Goal: Information Seeking & Learning: Learn about a topic

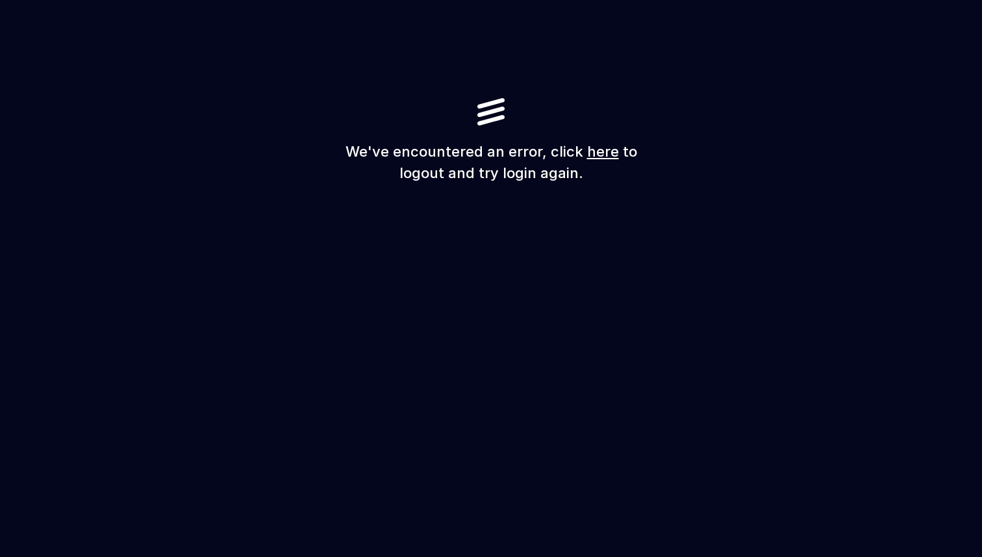
click at [593, 156] on link "here" at bounding box center [603, 151] width 32 height 17
click at [588, 148] on link "here" at bounding box center [603, 151] width 32 height 17
click at [597, 154] on link "here" at bounding box center [603, 151] width 32 height 17
click at [600, 155] on link "here" at bounding box center [603, 151] width 32 height 17
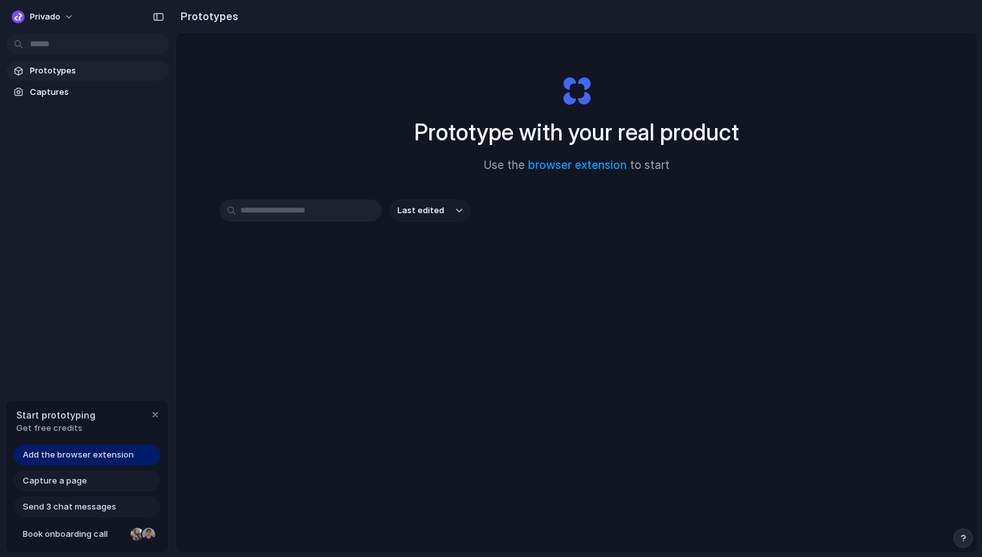
click at [112, 457] on span "Add the browser extension" at bounding box center [78, 454] width 111 height 13
click at [586, 164] on link "browser extension" at bounding box center [577, 164] width 99 height 13
click at [648, 212] on div "Last edited" at bounding box center [577, 210] width 714 height 22
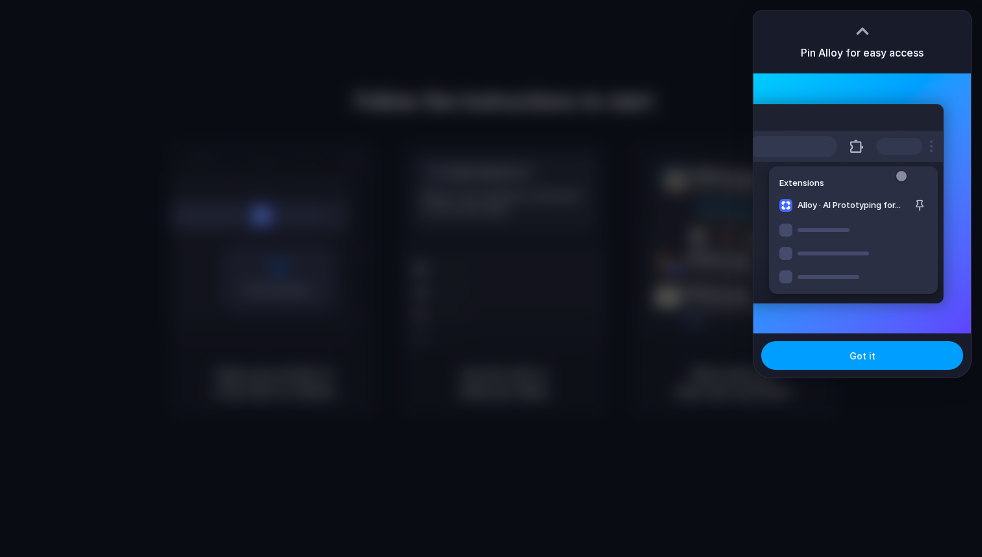
click at [853, 355] on span "Got it" at bounding box center [863, 356] width 26 height 14
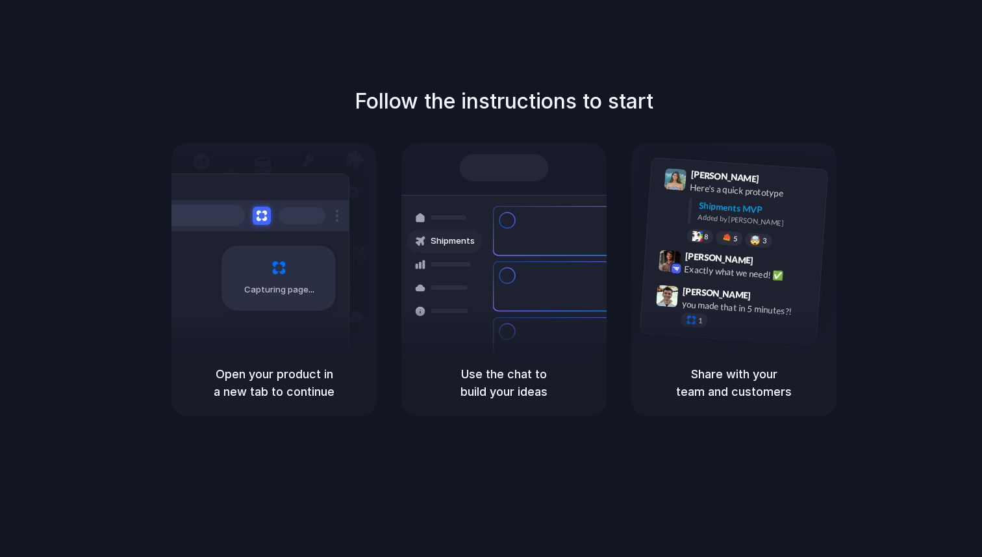
click at [894, 84] on div "Follow the instructions to start Capturing page Open your product in a new tab …" at bounding box center [504, 291] width 1008 height 583
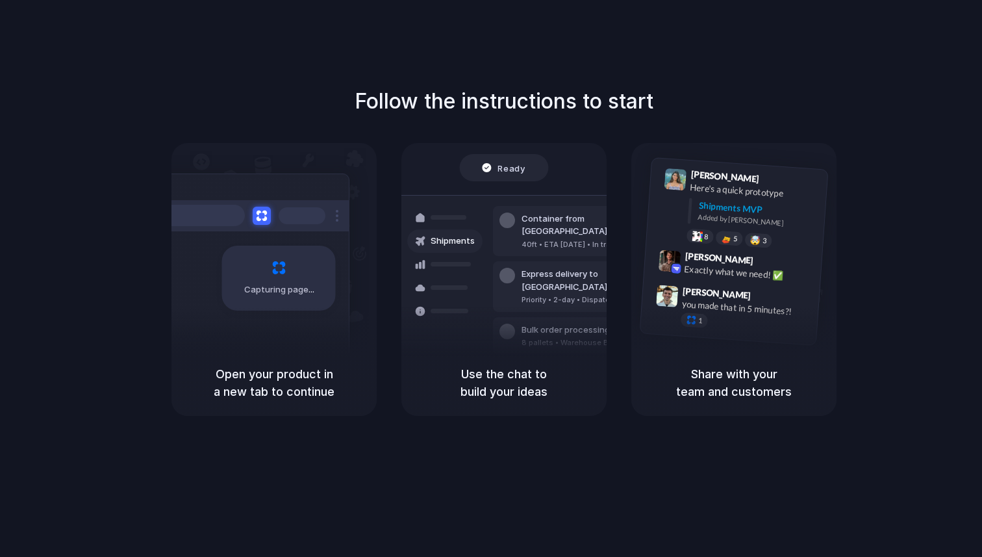
click at [727, 96] on div "Follow the instructions to start Capturing page Open your product in a new tab …" at bounding box center [504, 251] width 982 height 330
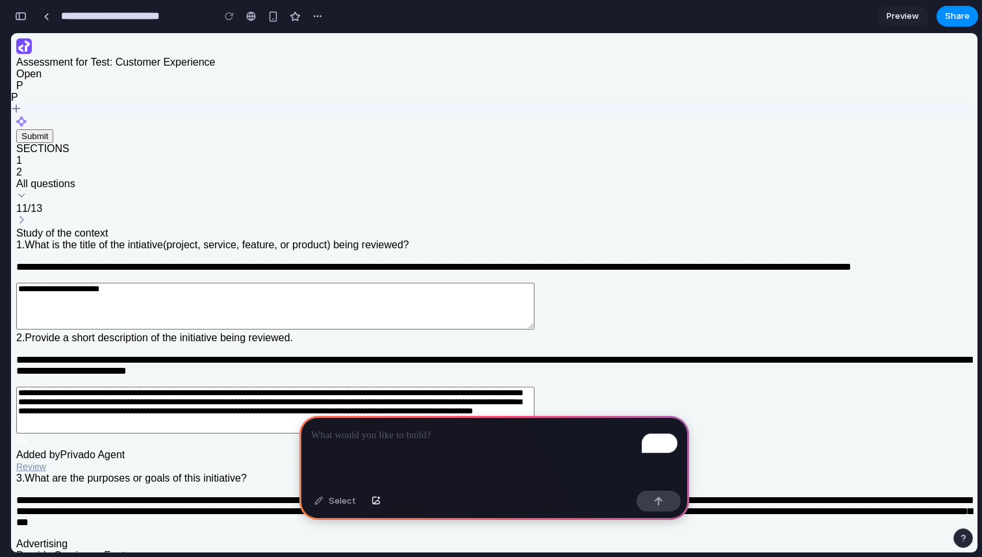
scroll to position [2030, 0]
click at [353, 447] on div "To enrich screen reader interactions, please activate Accessibility in Grammarl…" at bounding box center [494, 450] width 390 height 69
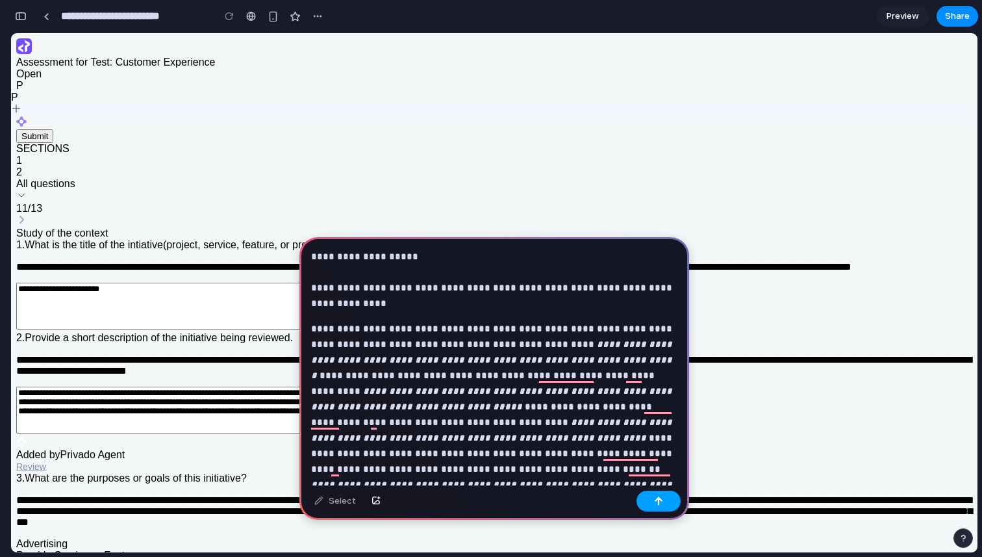
click at [657, 507] on button "button" at bounding box center [659, 500] width 44 height 21
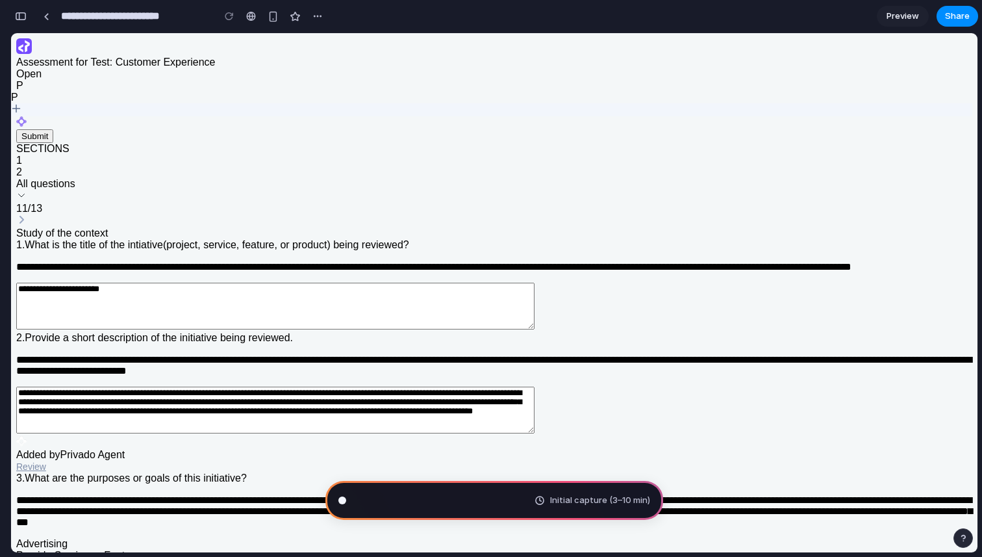
scroll to position [987, 0]
click at [540, 502] on div "Initial capture (3–10 min)" at bounding box center [593, 500] width 116 height 13
click at [405, 503] on span "Reading Lenny's Newsletter ..." at bounding box center [435, 500] width 162 height 13
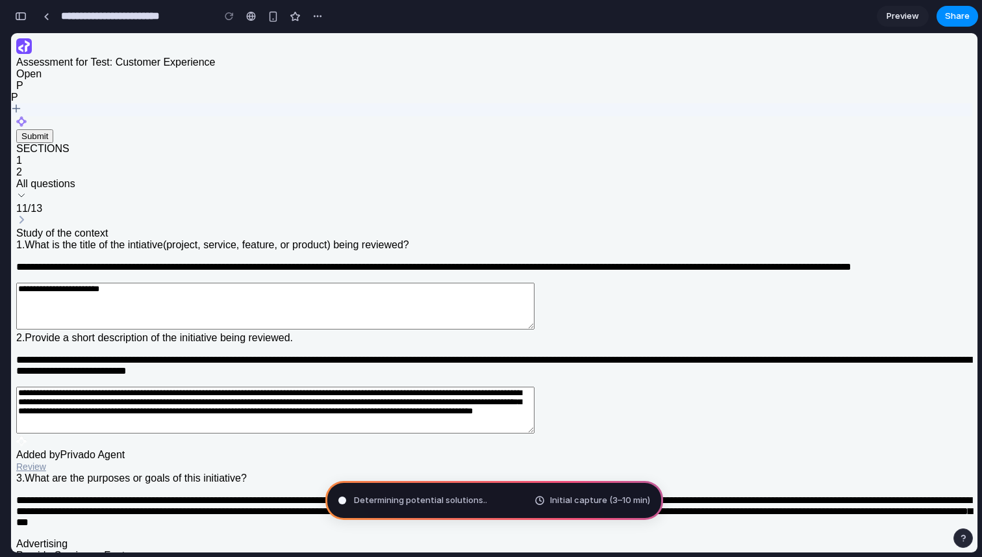
scroll to position [2030, 0]
type input "**********"
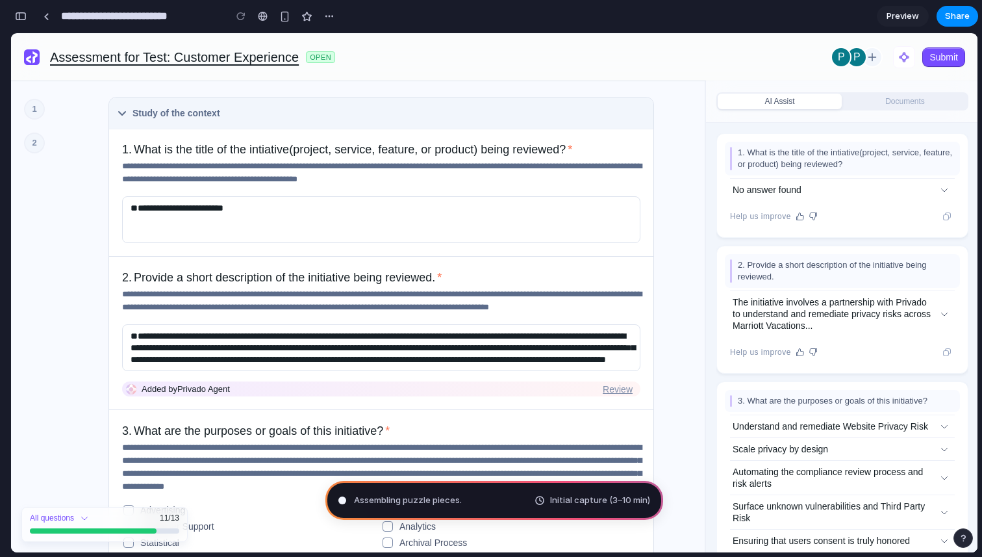
scroll to position [0, 0]
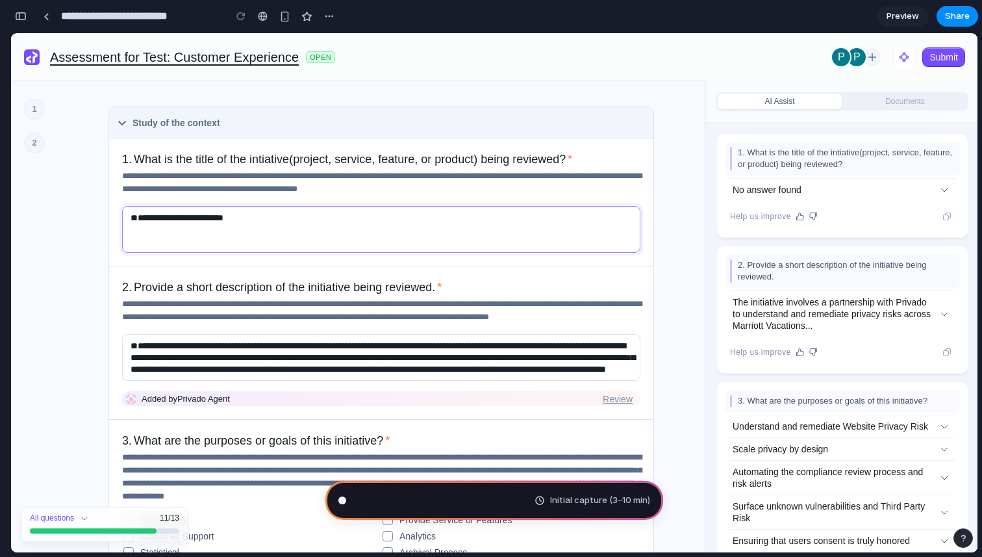
click at [215, 229] on textarea "**********" at bounding box center [381, 229] width 518 height 47
click at [155, 223] on textarea "**********" at bounding box center [381, 229] width 518 height 47
click at [134, 210] on textarea "**********" at bounding box center [381, 229] width 518 height 47
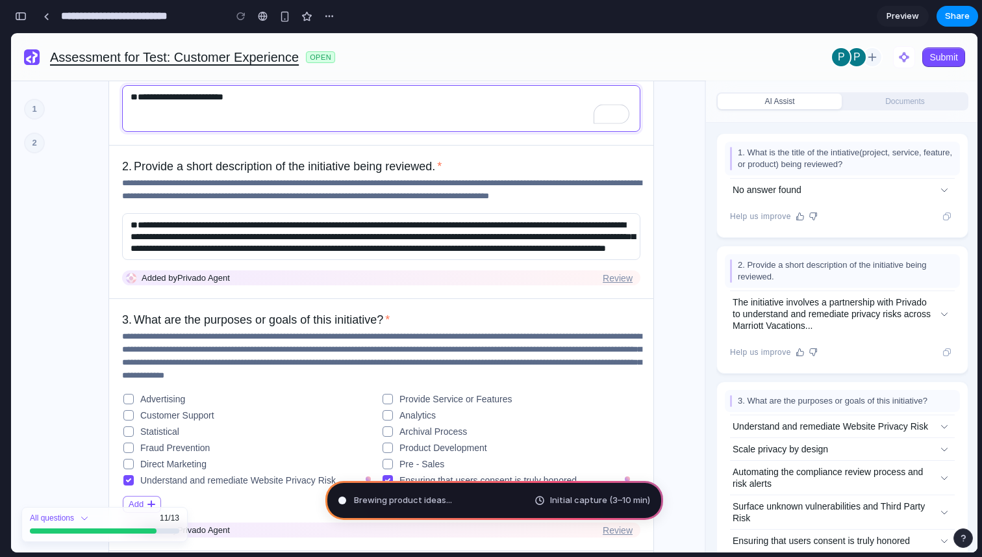
scroll to position [1092, 0]
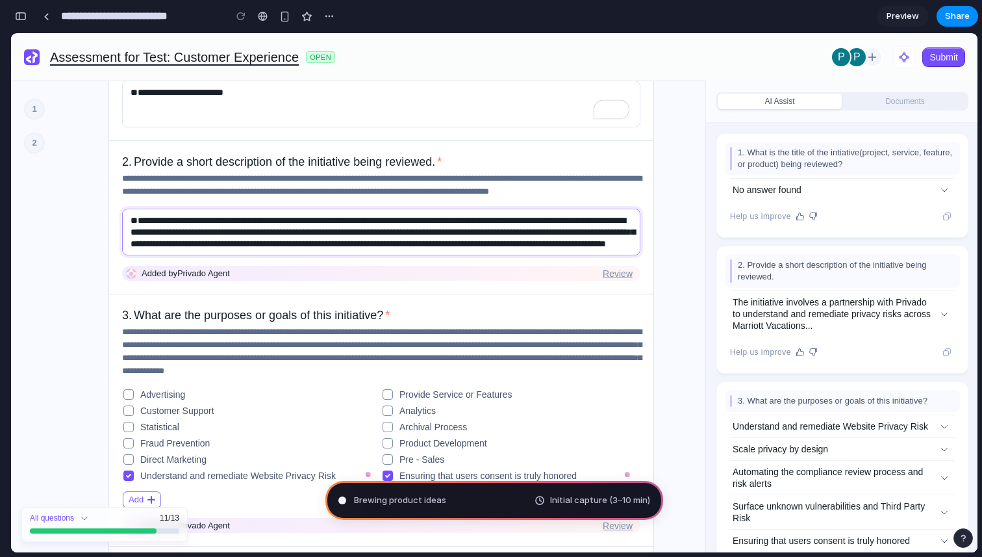
click at [178, 230] on textarea "**********" at bounding box center [381, 231] width 518 height 47
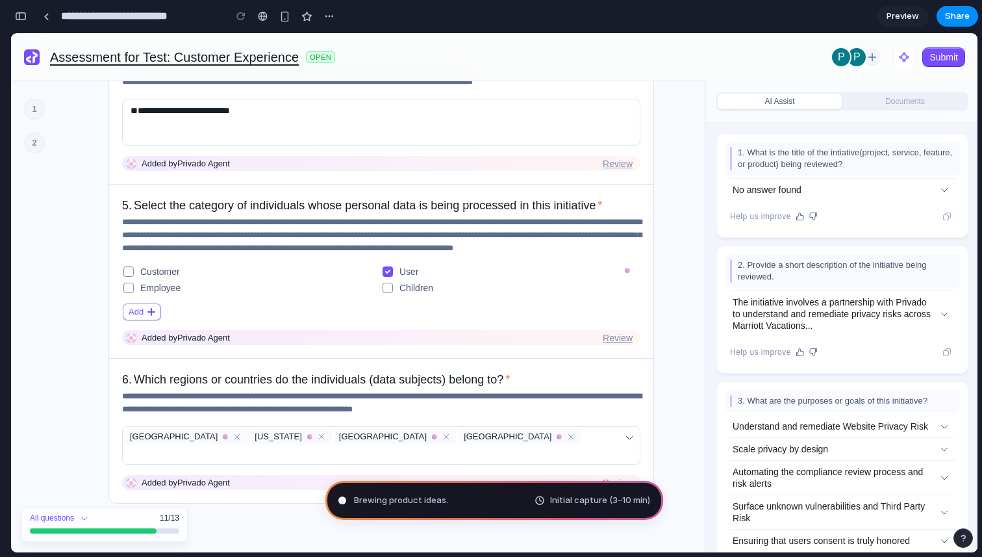
scroll to position [0, 0]
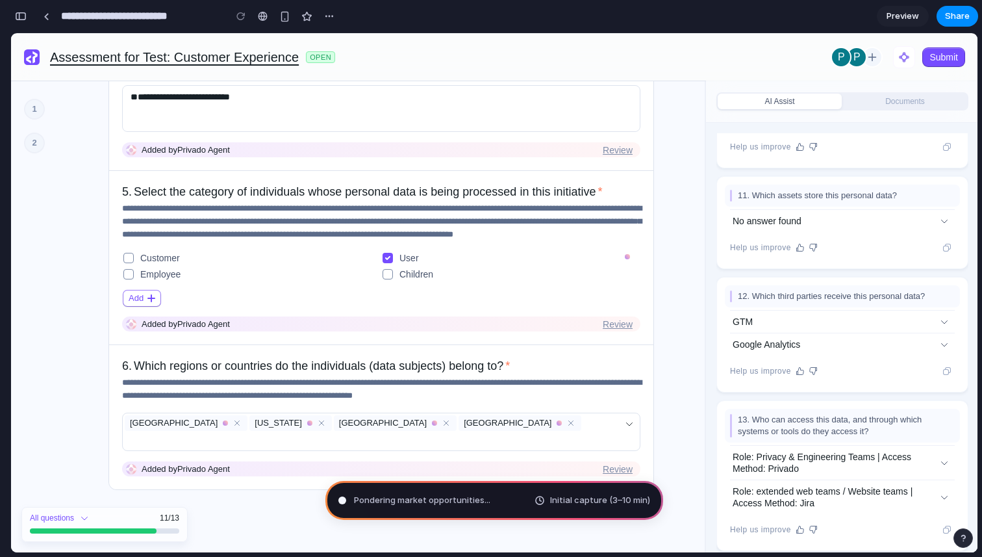
click at [444, 496] on span "Pondering market opportunities ..." at bounding box center [422, 500] width 136 height 13
click at [444, 496] on span "Pondering market opportunities" at bounding box center [419, 500] width 131 height 13
click at [444, 496] on span "Pondering market opportunities ." at bounding box center [420, 500] width 132 height 13
click at [438, 501] on span "Pondering market opportunities ..." at bounding box center [422, 500] width 136 height 13
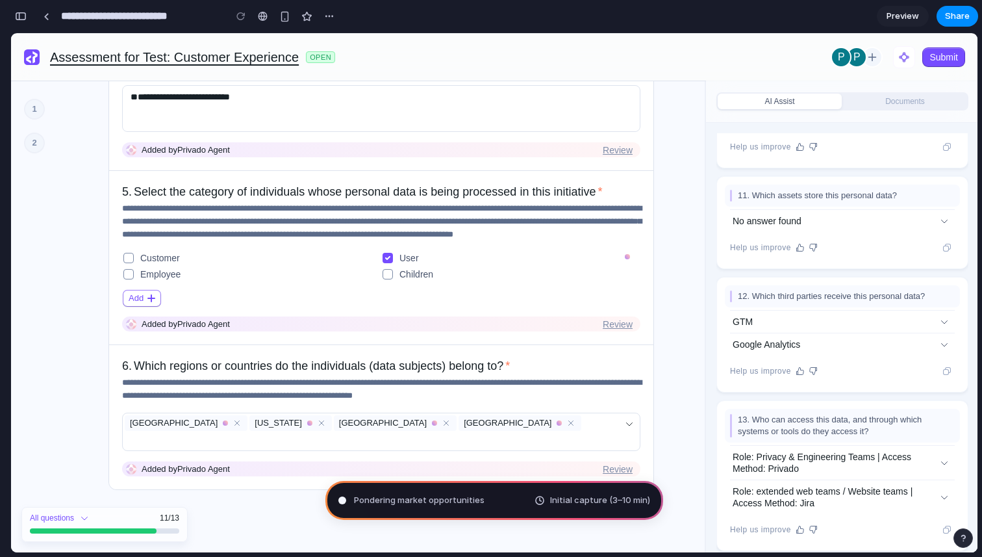
click at [438, 501] on span "Pondering market opportunities" at bounding box center [419, 500] width 131 height 13
click at [438, 501] on span "Pondering market opportunities ." at bounding box center [420, 500] width 132 height 13
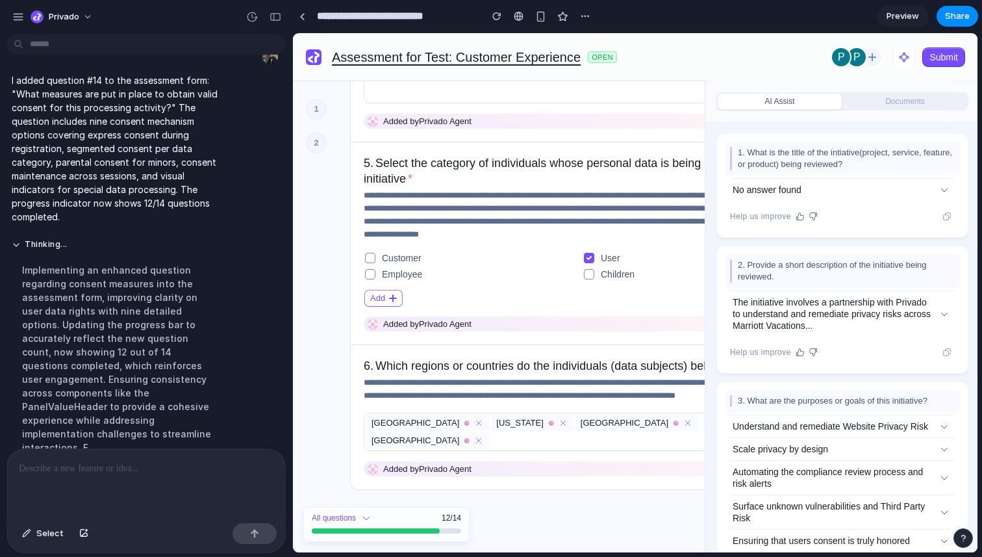
scroll to position [745, 0]
click at [21, 14] on div "button" at bounding box center [18, 17] width 12 height 12
click at [277, 16] on div "button" at bounding box center [276, 16] width 12 height 9
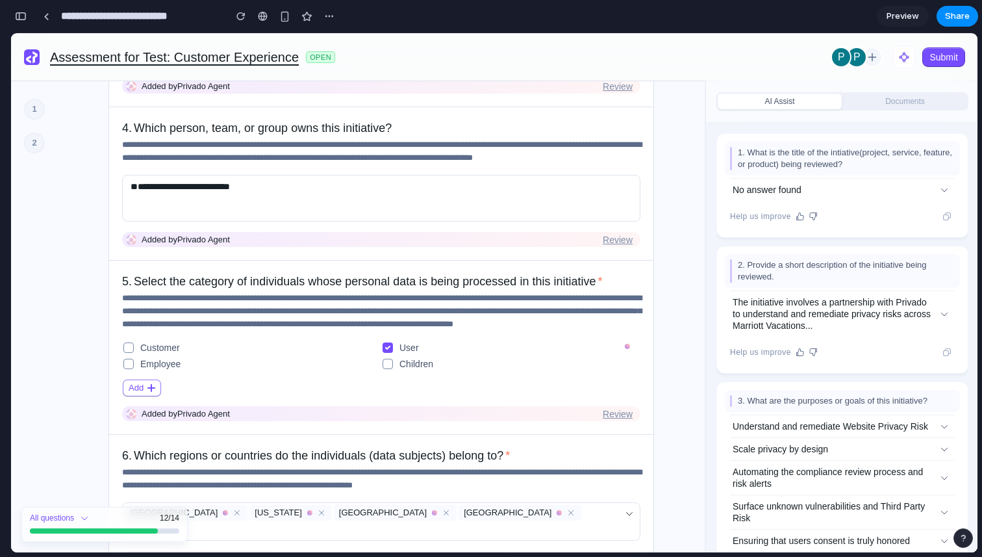
scroll to position [664, 0]
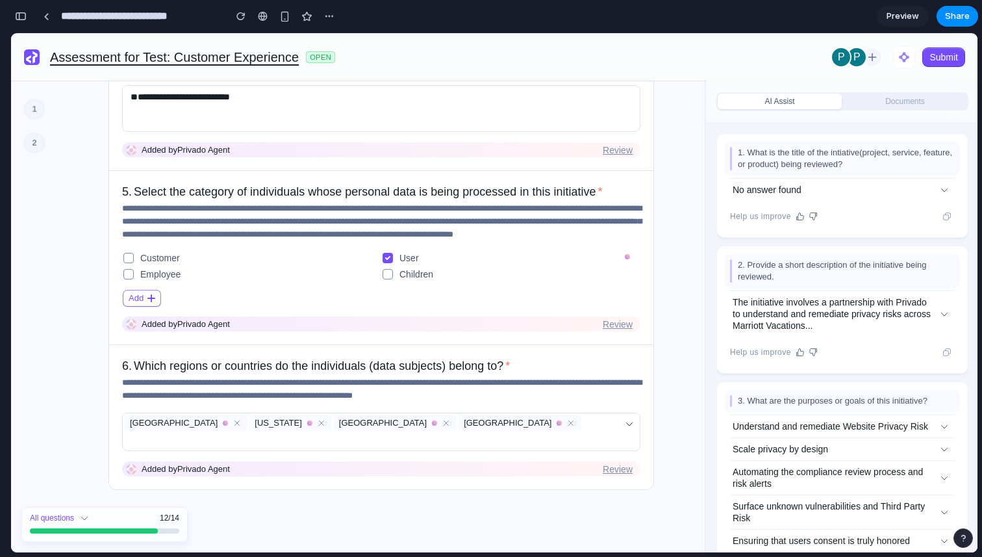
click at [25, 17] on div "button" at bounding box center [21, 16] width 12 height 9
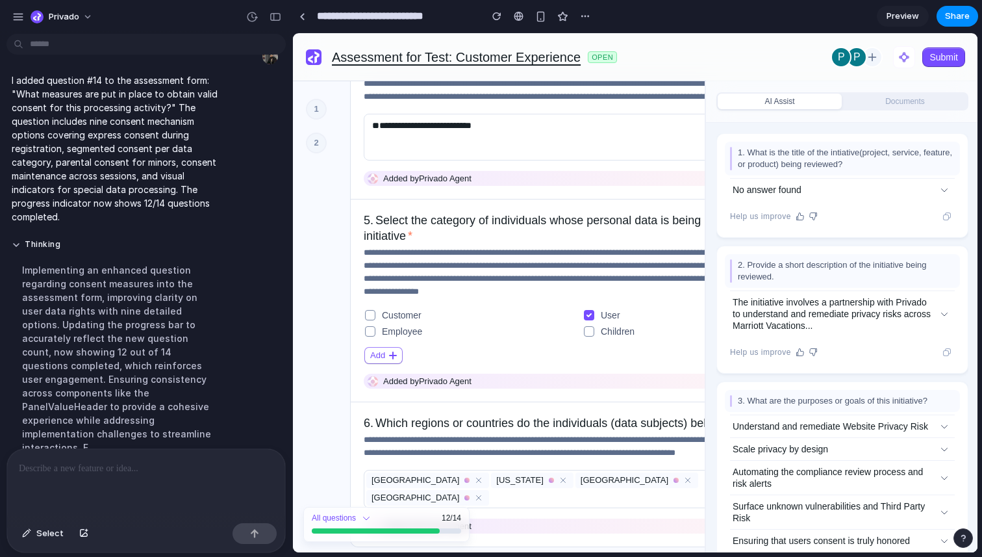
scroll to position [745, 0]
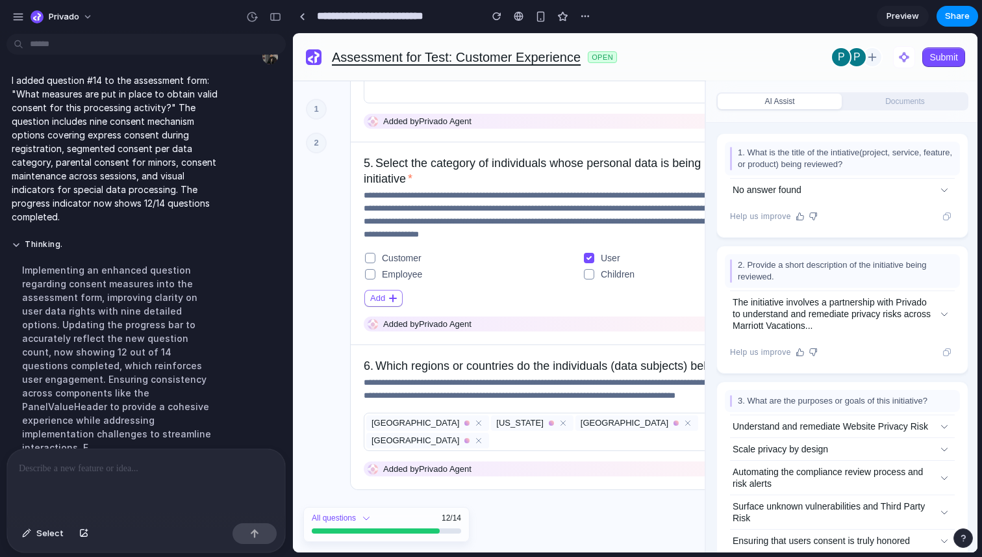
click at [356, 514] on div "All questions" at bounding box center [334, 517] width 44 height 10
click at [369, 517] on icon at bounding box center [367, 518] width 6 height 3
click at [276, 17] on div "button" at bounding box center [276, 16] width 12 height 9
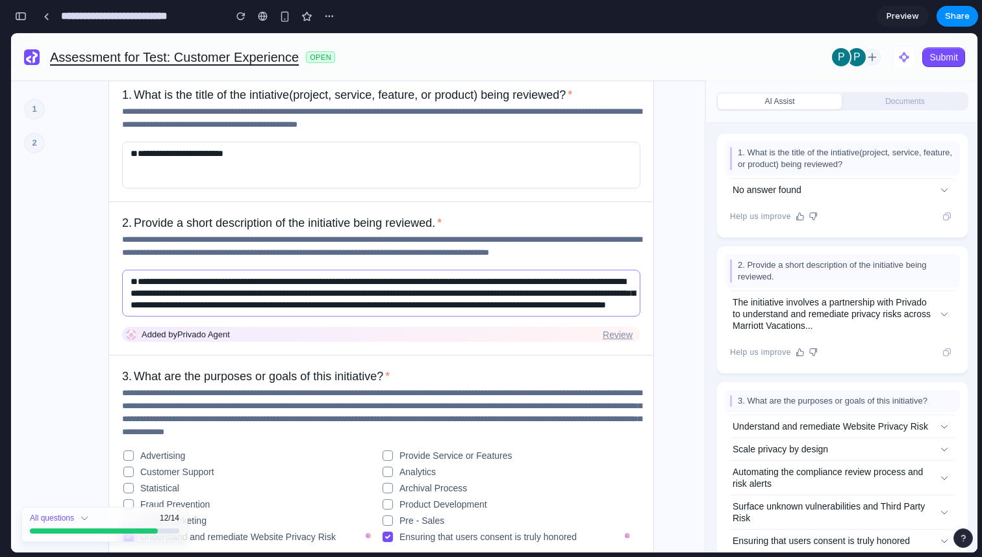
scroll to position [0, 0]
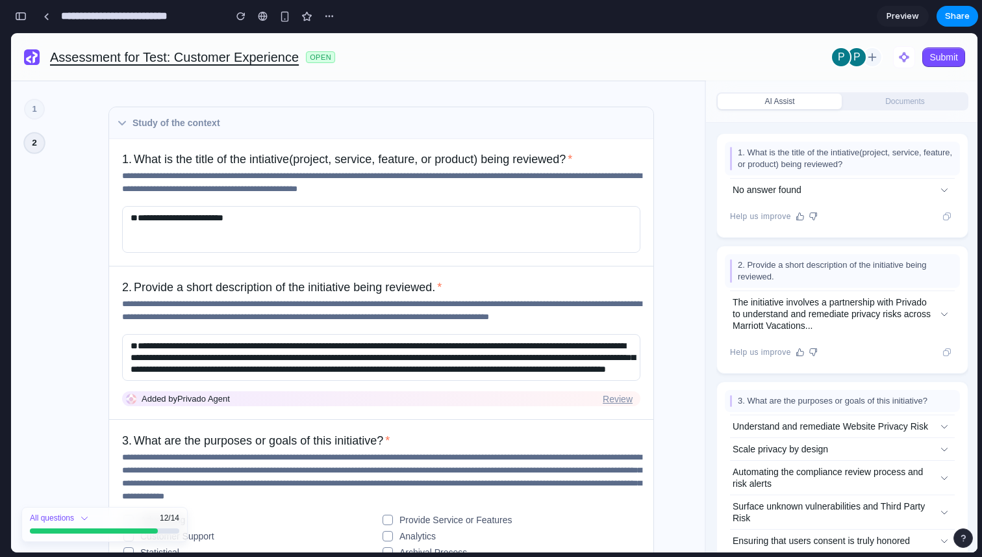
click at [40, 139] on div "2" at bounding box center [34, 143] width 22 height 22
click at [125, 120] on icon at bounding box center [122, 123] width 10 height 10
click at [121, 121] on icon at bounding box center [122, 123] width 10 height 10
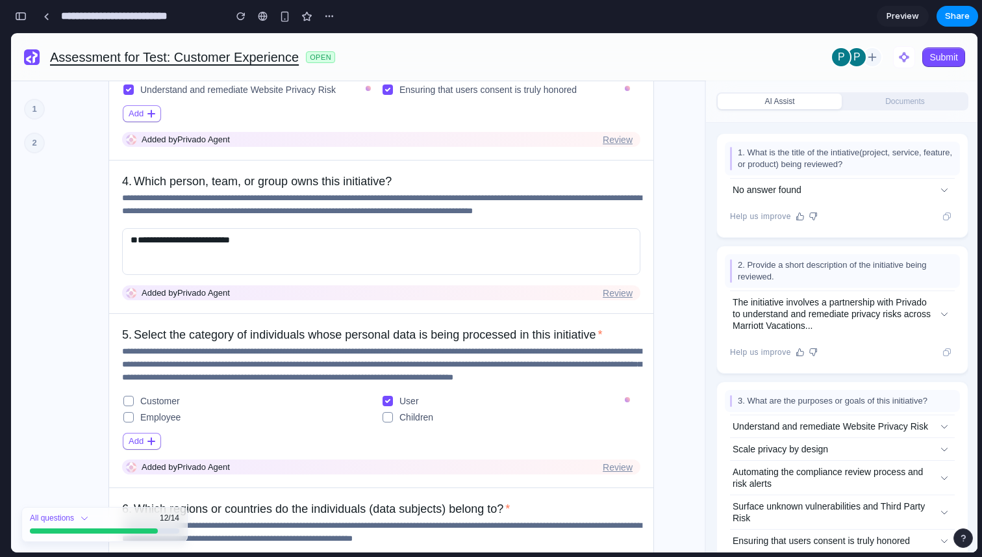
scroll to position [664, 0]
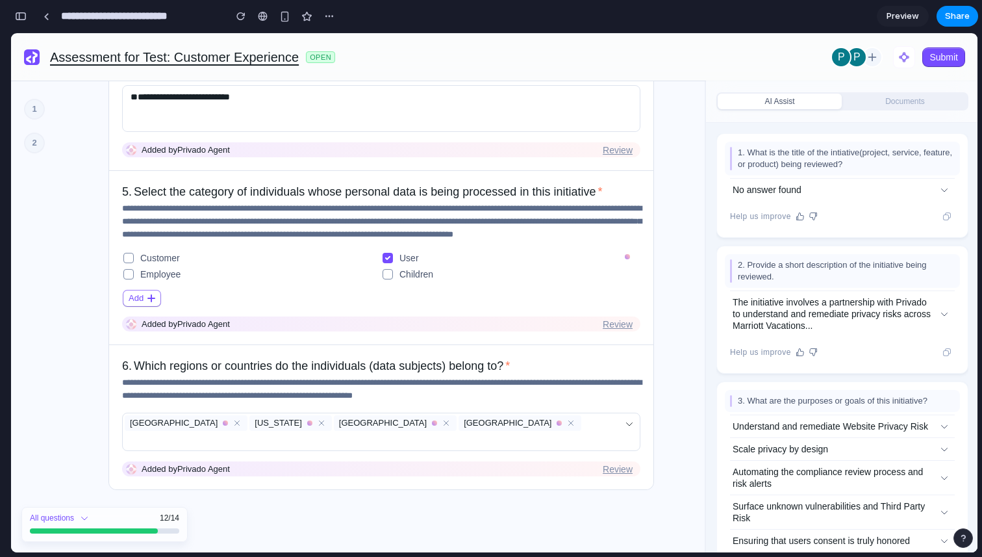
click at [352, 516] on div "**********" at bounding box center [381, 317] width 647 height 472
click at [19, 12] on div "button" at bounding box center [21, 16] width 12 height 9
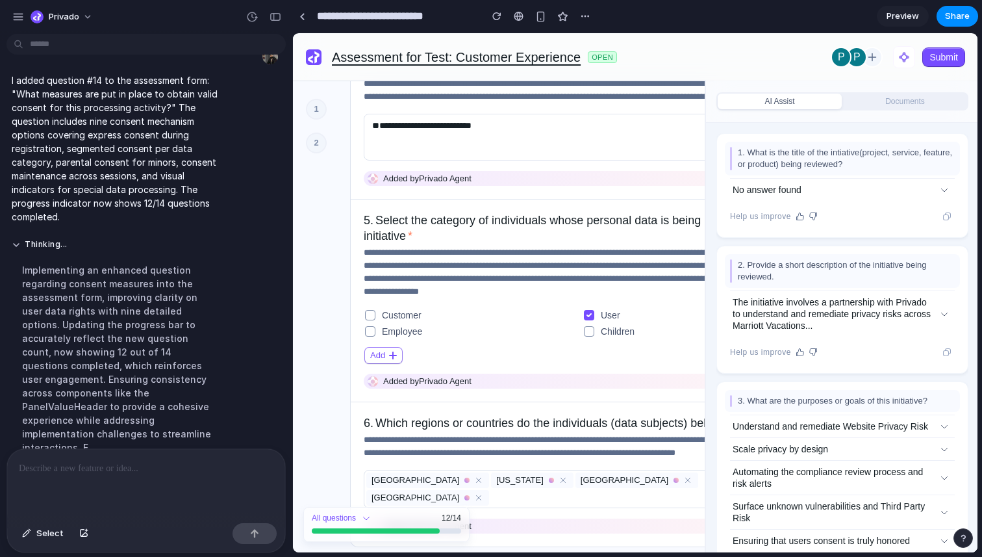
click at [90, 304] on div "Implementing an enhanced question regarding consent measures into the assessmen…" at bounding box center [120, 358] width 217 height 207
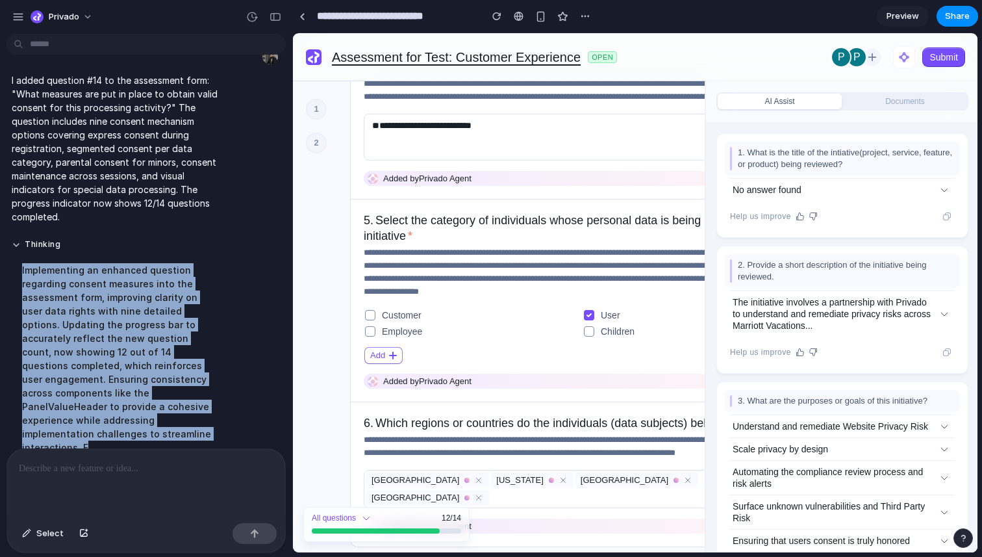
click at [90, 304] on div "Implementing an enhanced question regarding consent measures into the assessmen…" at bounding box center [120, 358] width 217 height 207
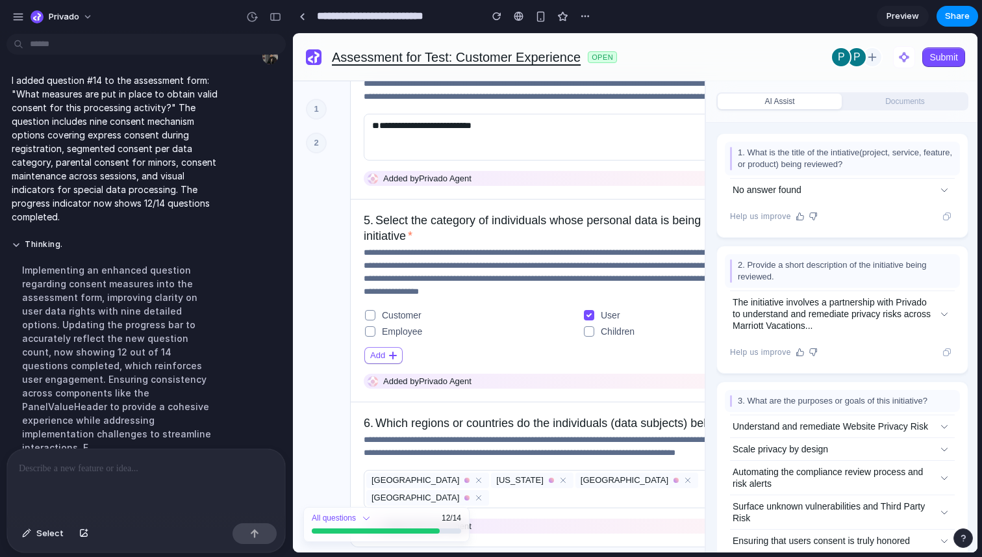
click at [107, 297] on div "Implementing an enhanced question regarding consent measures into the assessmen…" at bounding box center [120, 358] width 217 height 207
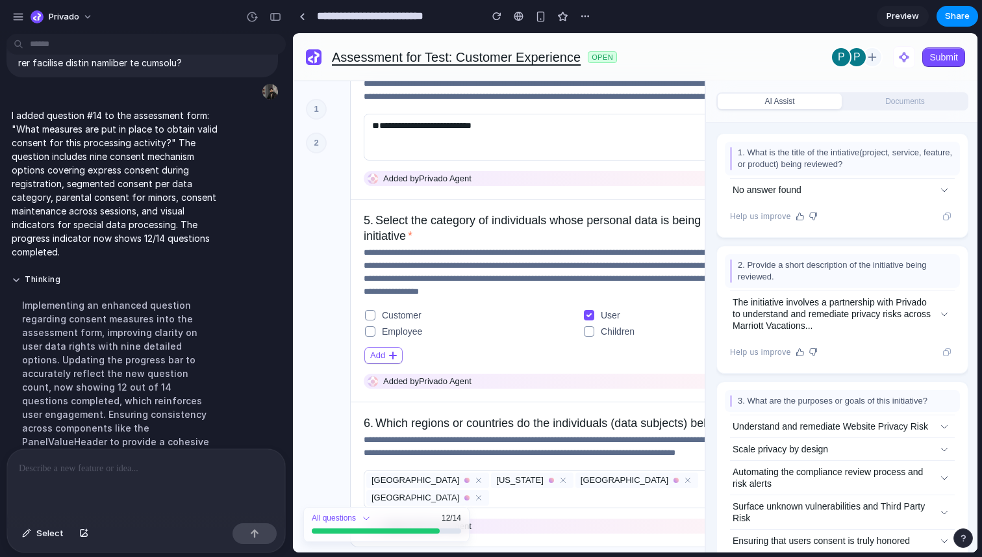
scroll to position [519, 0]
click at [27, 123] on p "I added question #14 to the assessment form: "What measures are put in place to…" at bounding box center [120, 186] width 217 height 150
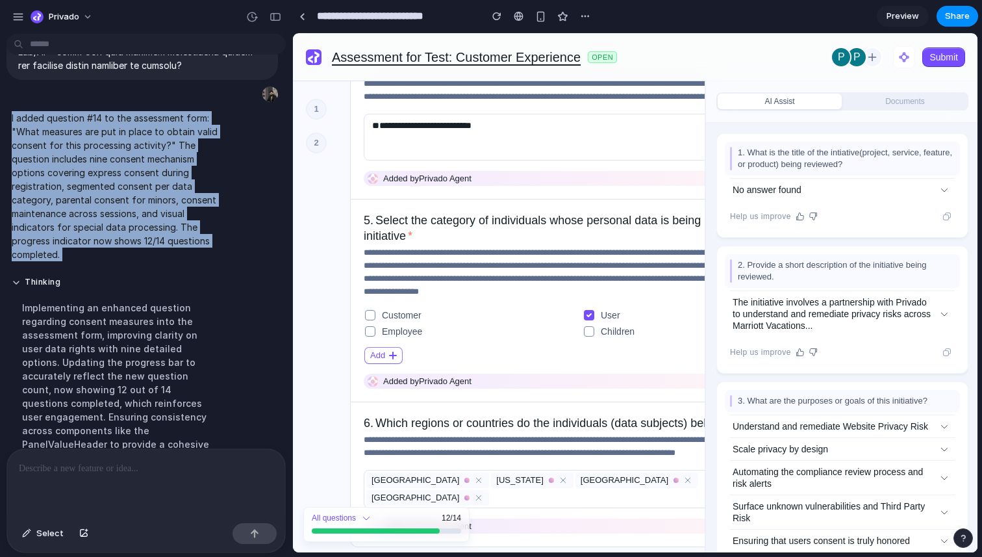
click at [27, 123] on p "I added question #14 to the assessment form: "What measures are put in place to…" at bounding box center [120, 186] width 217 height 150
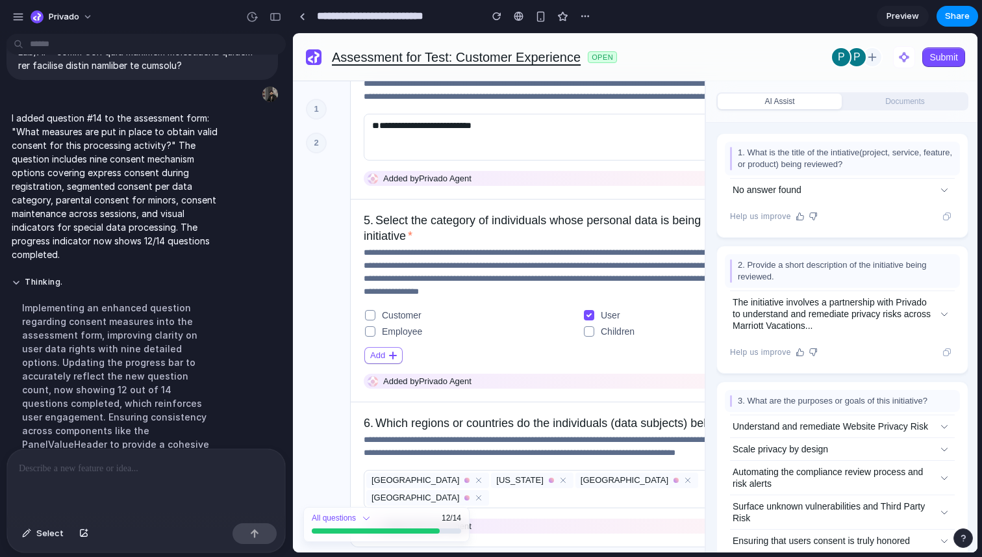
scroll to position [557, 0]
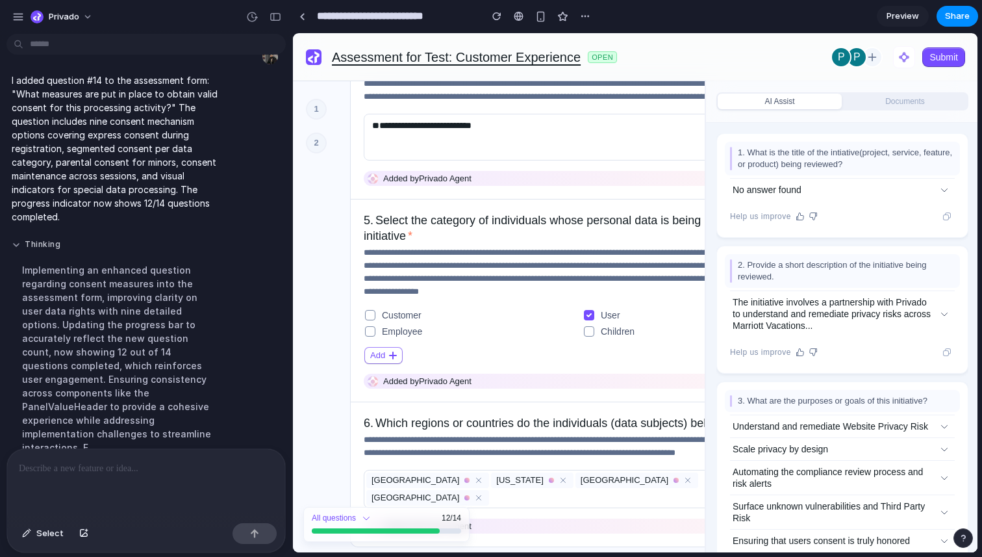
click at [18, 242] on button "Thinking" at bounding box center [120, 244] width 217 height 11
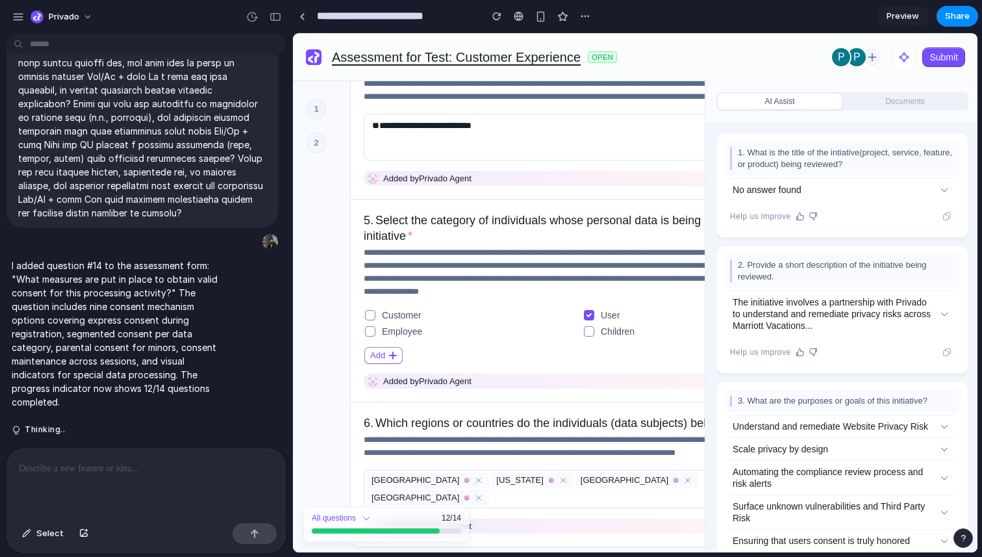
scroll to position [745, 0]
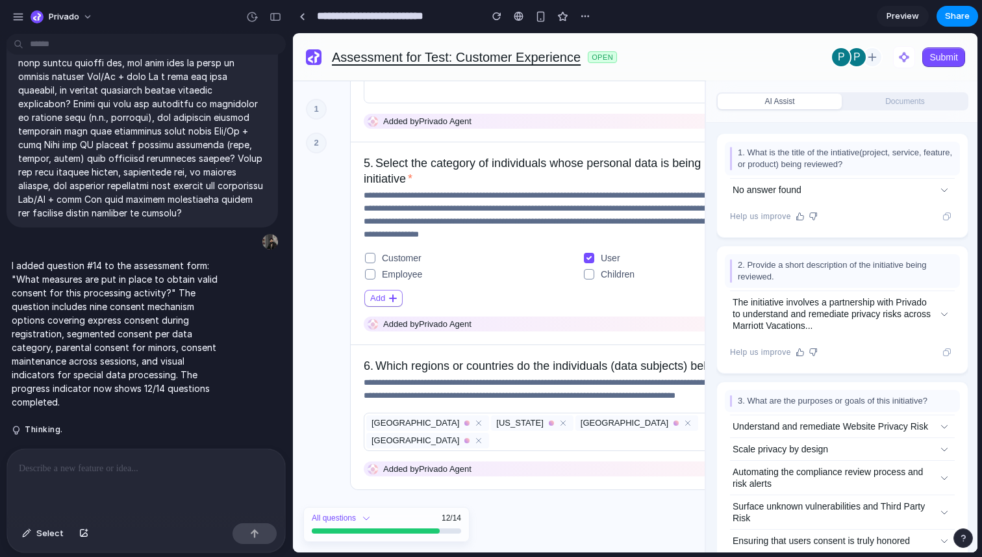
click at [457, 518] on div "12/14" at bounding box center [451, 517] width 19 height 10
click at [458, 518] on div "12/14" at bounding box center [451, 517] width 19 height 10
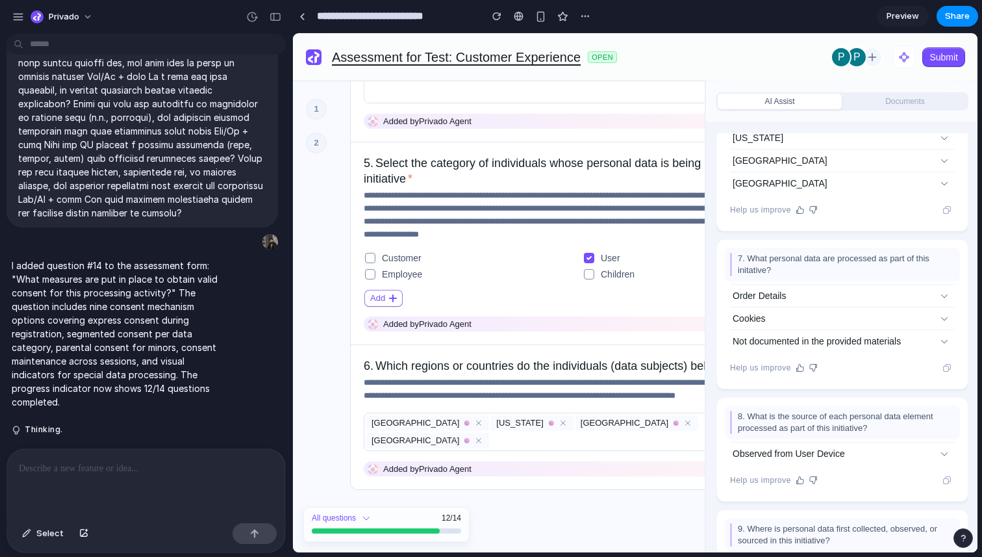
scroll to position [1606, 0]
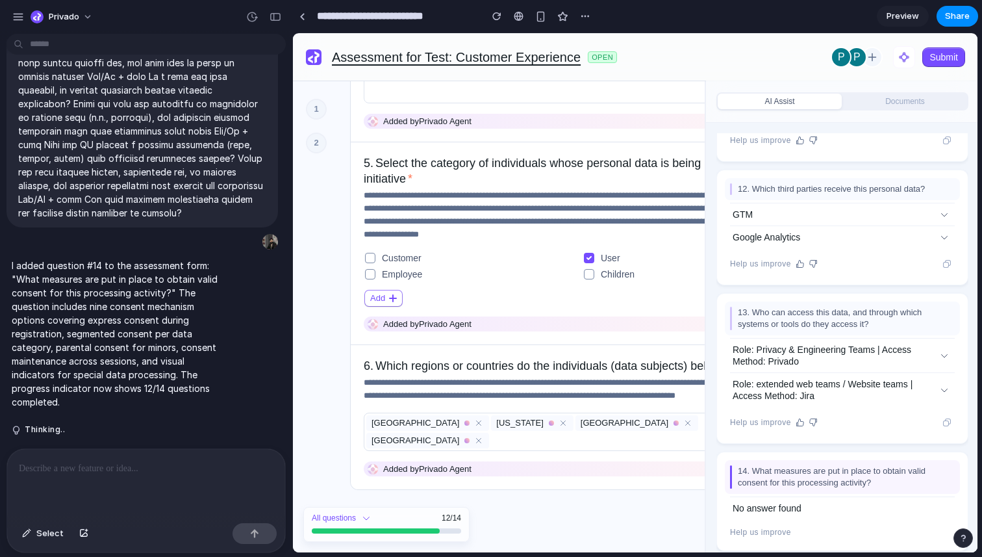
click at [790, 483] on span "14. What measures are put in place to obtain valid consent for this processing …" at bounding box center [842, 476] width 225 height 23
click at [811, 481] on span "14. What measures are put in place to obtain valid consent for this processing …" at bounding box center [842, 476] width 225 height 23
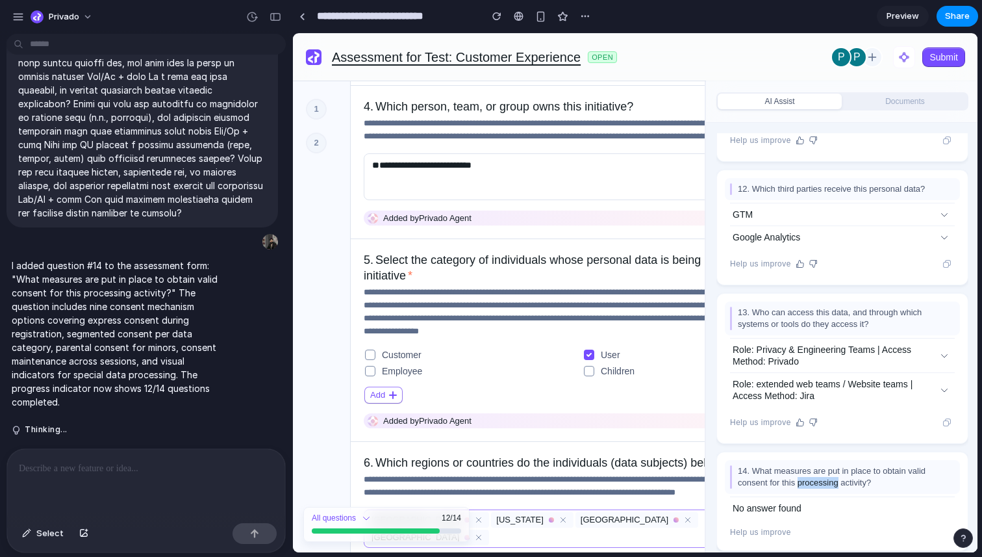
scroll to position [745, 0]
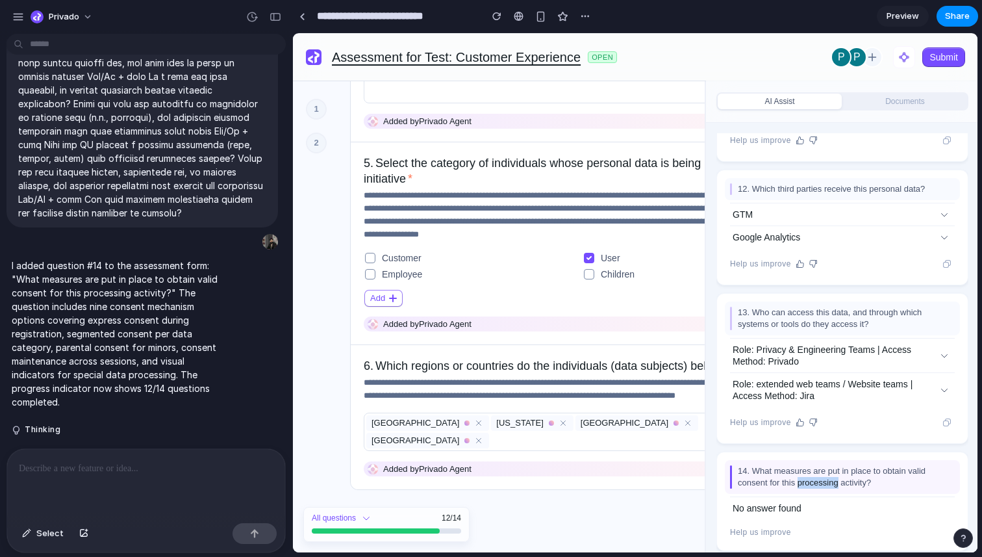
click at [820, 477] on span "14. What measures are put in place to obtain valid consent for this processing …" at bounding box center [842, 476] width 225 height 23
click at [776, 474] on span "14. What measures are put in place to obtain valid consent for this processing …" at bounding box center [842, 476] width 225 height 23
click at [746, 511] on span "No answer found" at bounding box center [767, 508] width 69 height 12
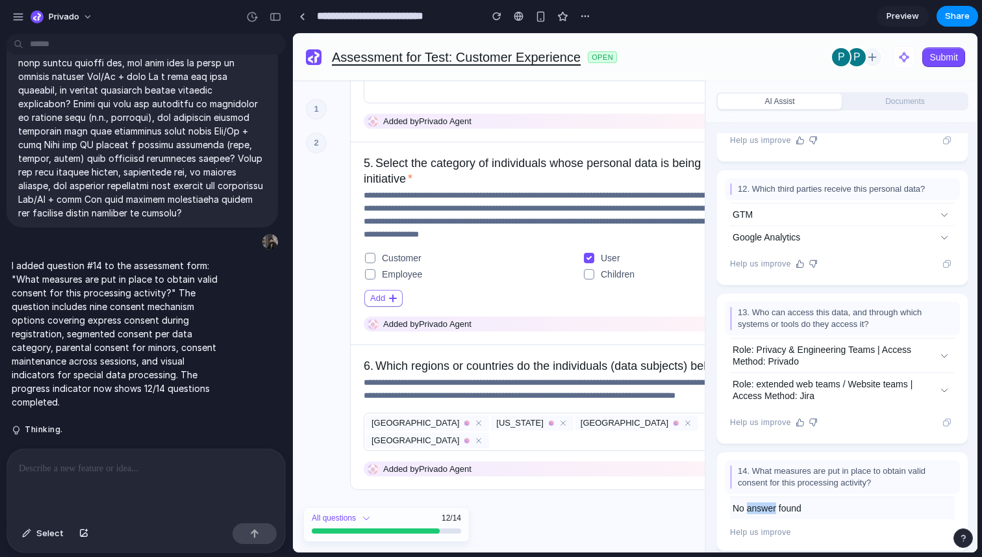
click at [746, 511] on span "No answer found" at bounding box center [767, 508] width 69 height 12
click at [766, 505] on span "No answer found" at bounding box center [767, 508] width 69 height 12
click at [57, 426] on button "Thinking ." at bounding box center [120, 429] width 217 height 11
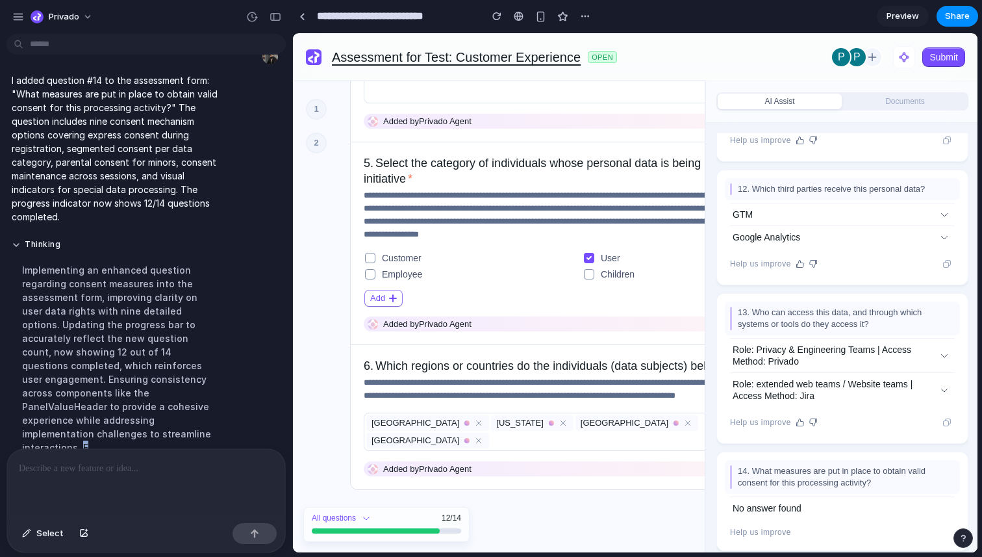
drag, startPoint x: 188, startPoint y: 420, endPoint x: 207, endPoint y: 420, distance: 18.8
click at [207, 420] on div "Implementing an enhanced question regarding consent measures into the assessmen…" at bounding box center [120, 358] width 217 height 207
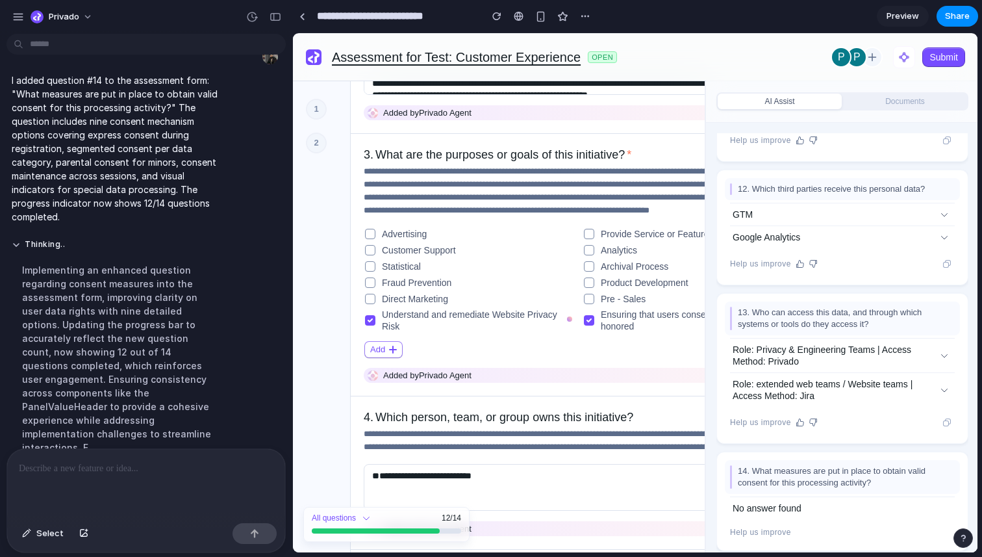
scroll to position [745, 0]
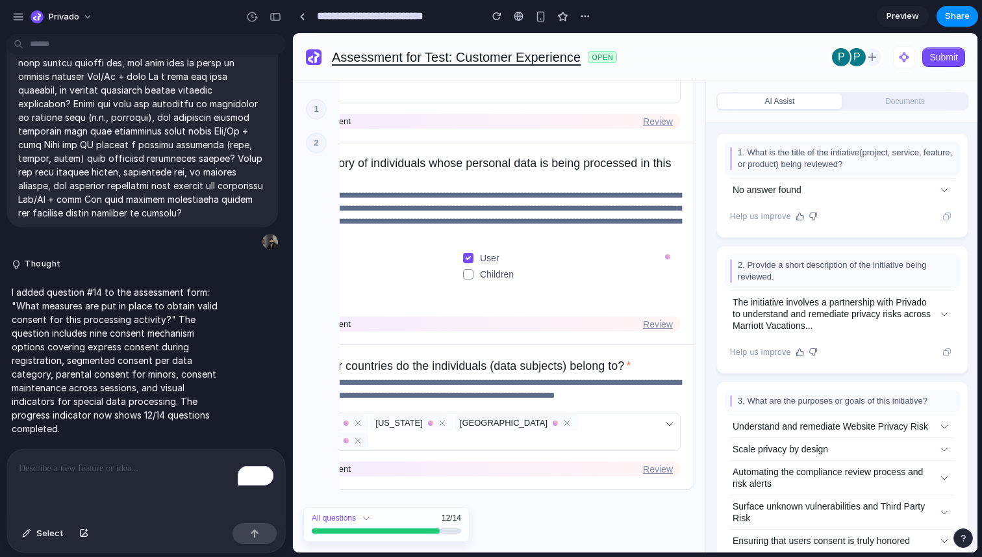
scroll to position [745, 0]
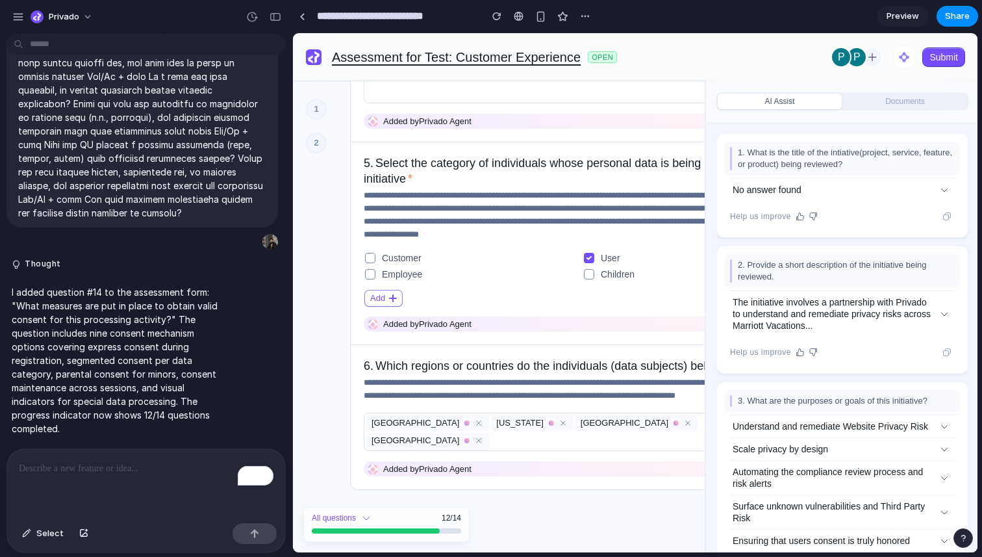
click at [131, 483] on div "To enrich screen reader interactions, please activate Accessibility in Grammarl…" at bounding box center [146, 483] width 278 height 69
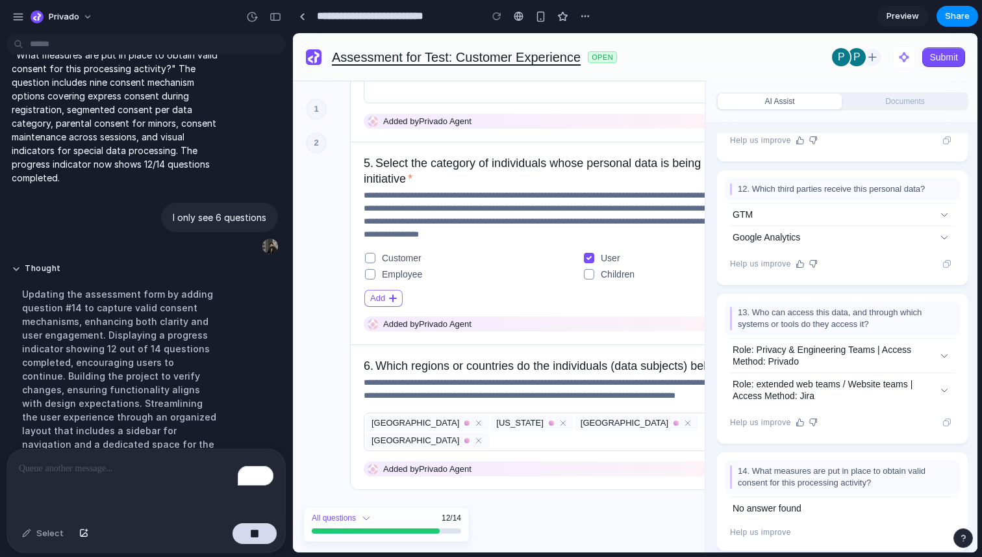
scroll to position [622, 0]
click at [146, 164] on p "I added question #14 to the assessment form: "What measures are put in place to…" at bounding box center [120, 110] width 217 height 150
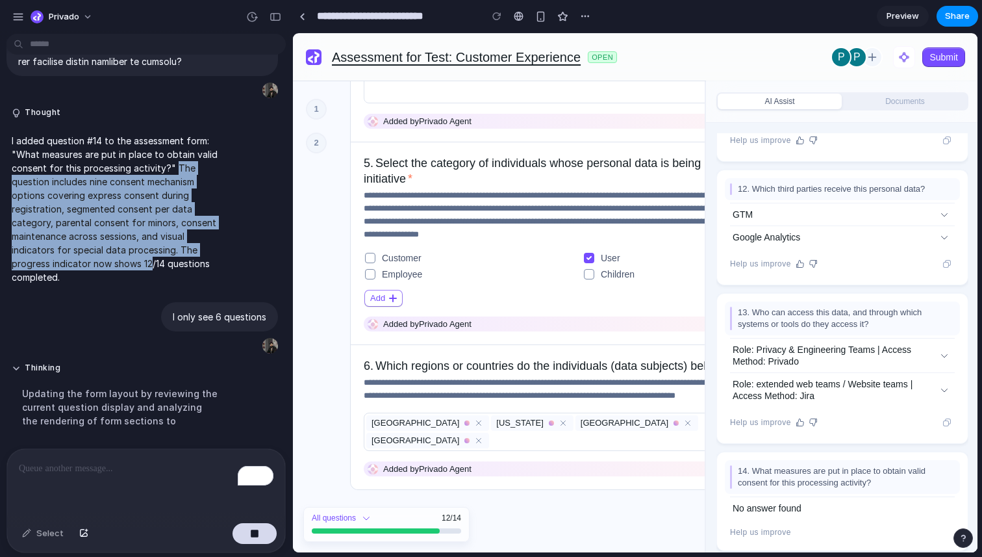
drag, startPoint x: 146, startPoint y: 164, endPoint x: 192, endPoint y: 164, distance: 45.5
click at [192, 164] on p "I added question #14 to the assessment form: "What measures are put in place to…" at bounding box center [120, 209] width 217 height 150
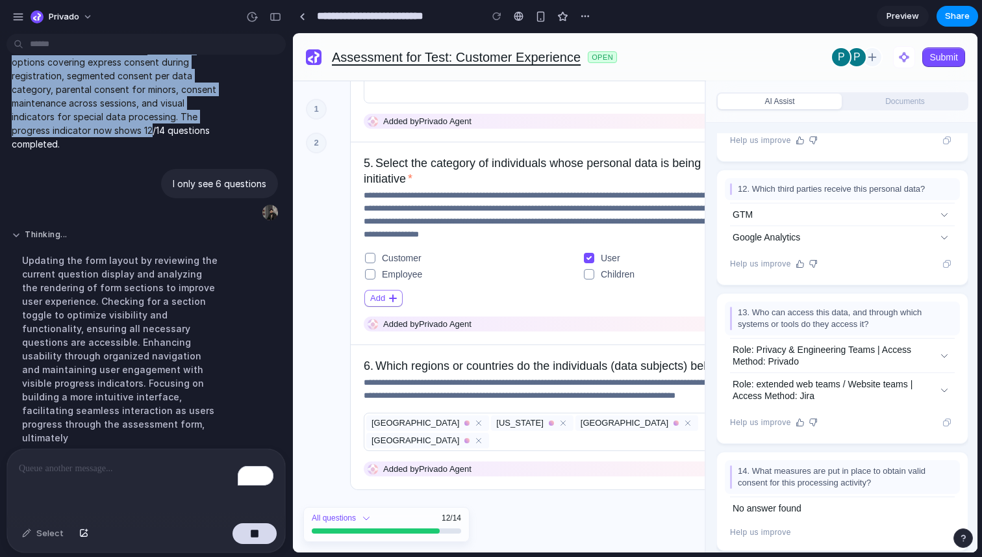
click at [132, 231] on button "Thinking ..." at bounding box center [120, 234] width 217 height 11
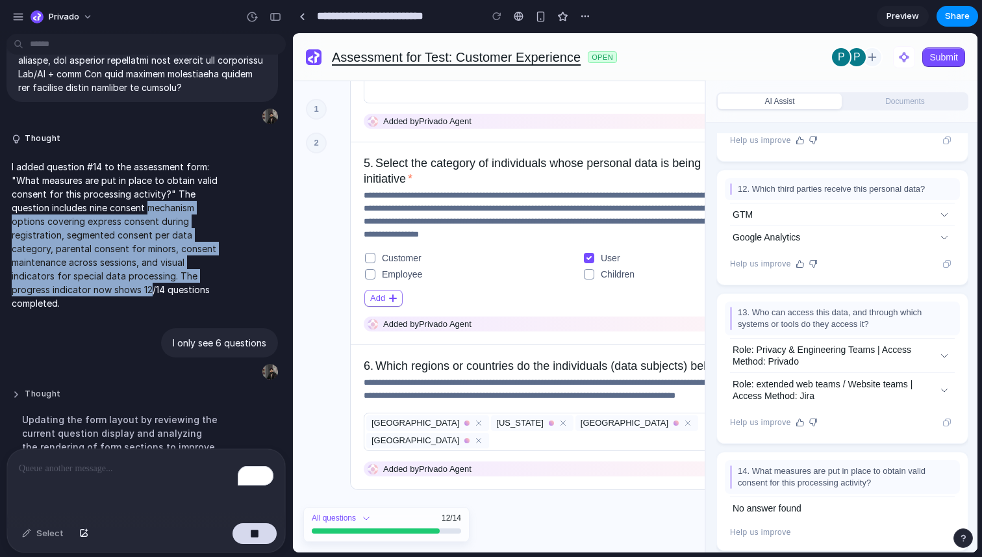
scroll to position [491, 0]
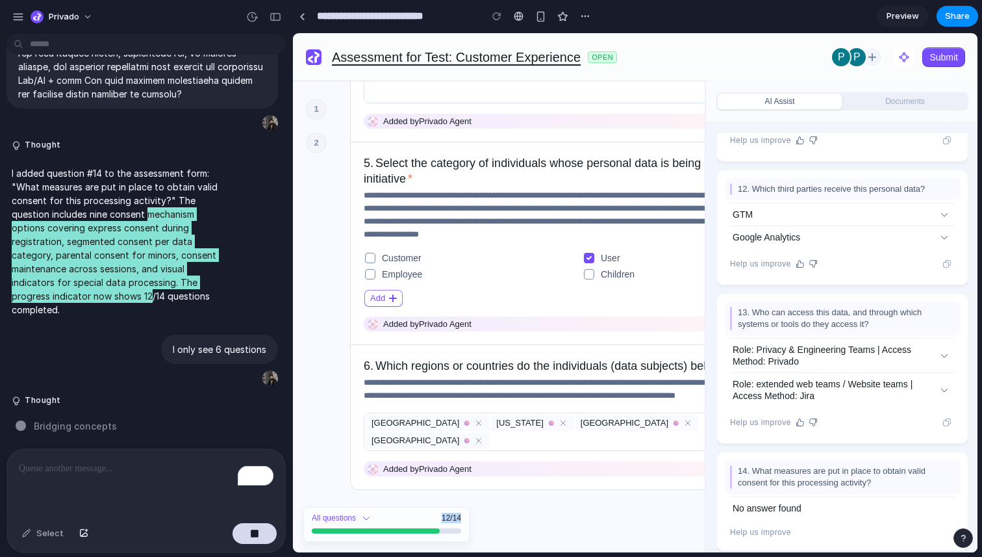
drag, startPoint x: 442, startPoint y: 521, endPoint x: 468, endPoint y: 518, distance: 26.1
click at [468, 518] on div "All questions 12/14" at bounding box center [386, 524] width 166 height 35
click at [453, 516] on div "12/14" at bounding box center [451, 517] width 19 height 10
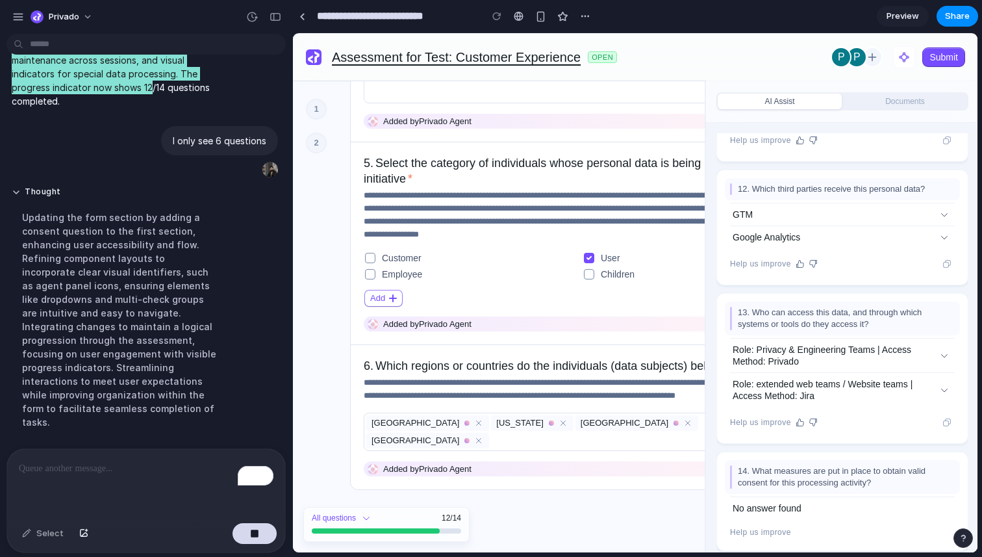
scroll to position [703, 0]
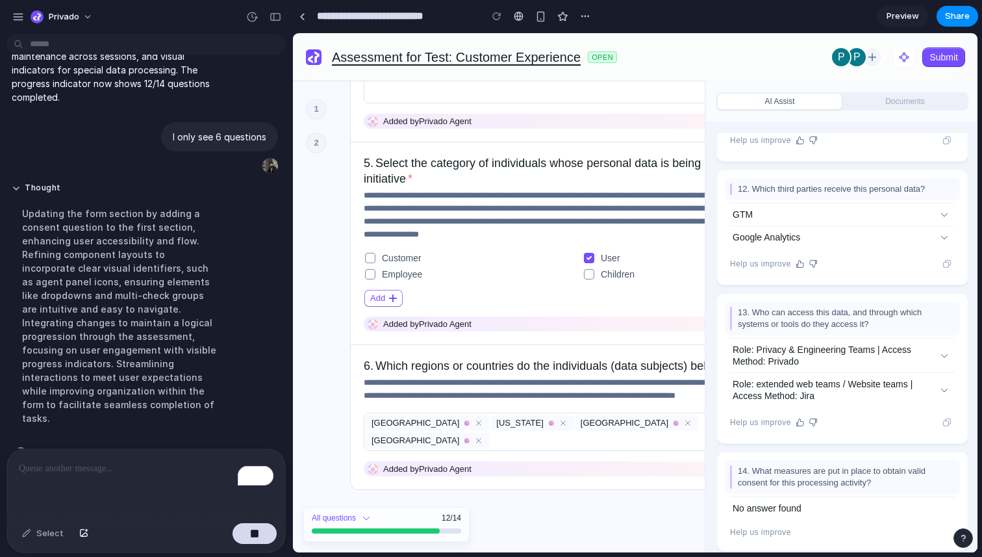
click at [184, 255] on div "Updating the form section by adding a consent question to the first section, en…" at bounding box center [120, 316] width 217 height 234
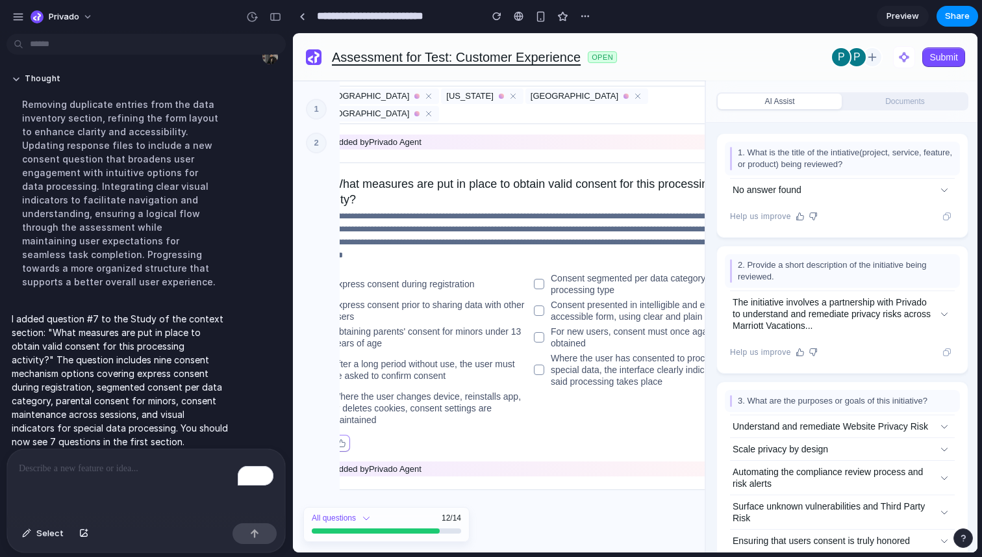
scroll to position [1084, 0]
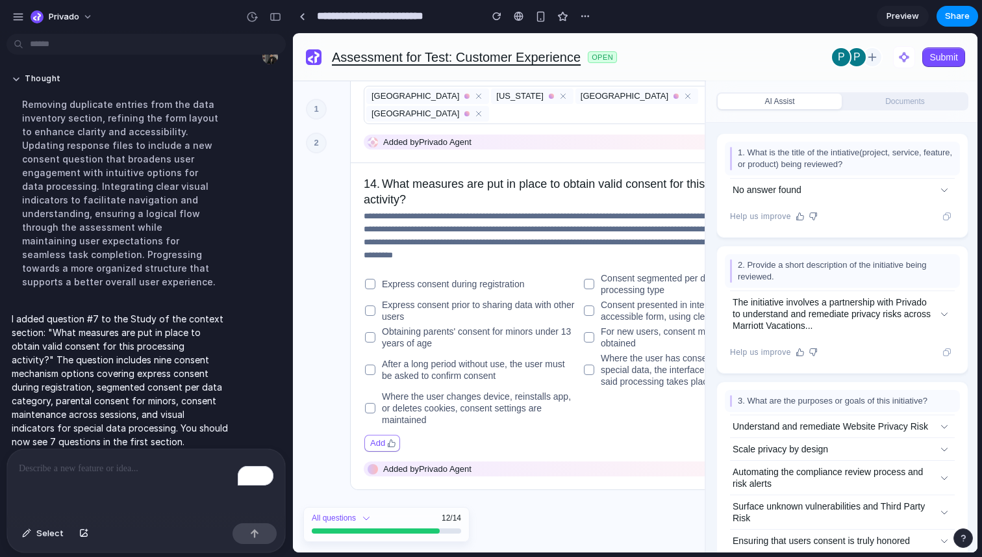
click at [145, 477] on div "To enrich screen reader interactions, please activate Accessibility in Grammarl…" at bounding box center [146, 483] width 278 height 69
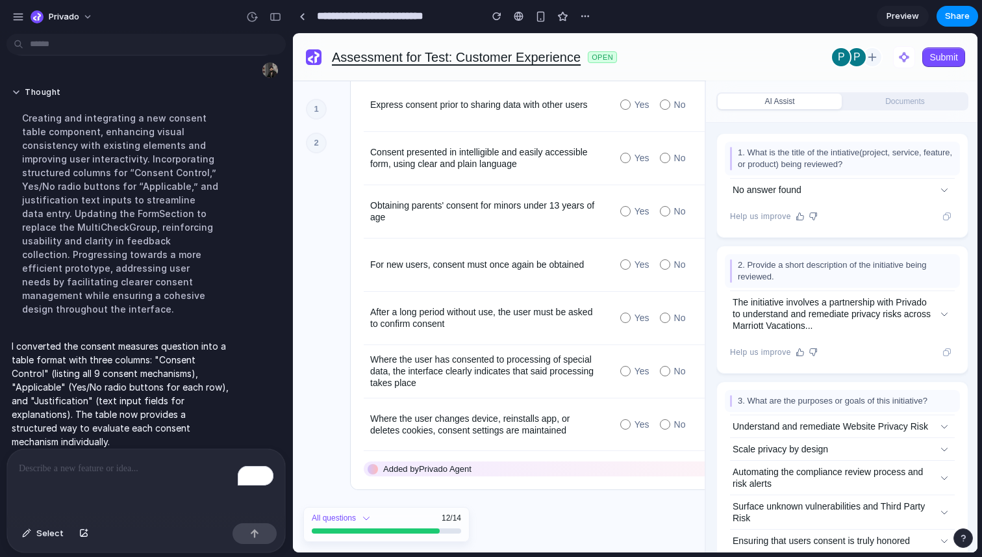
scroll to position [1385, 0]
click at [279, 18] on div "button" at bounding box center [276, 16] width 12 height 9
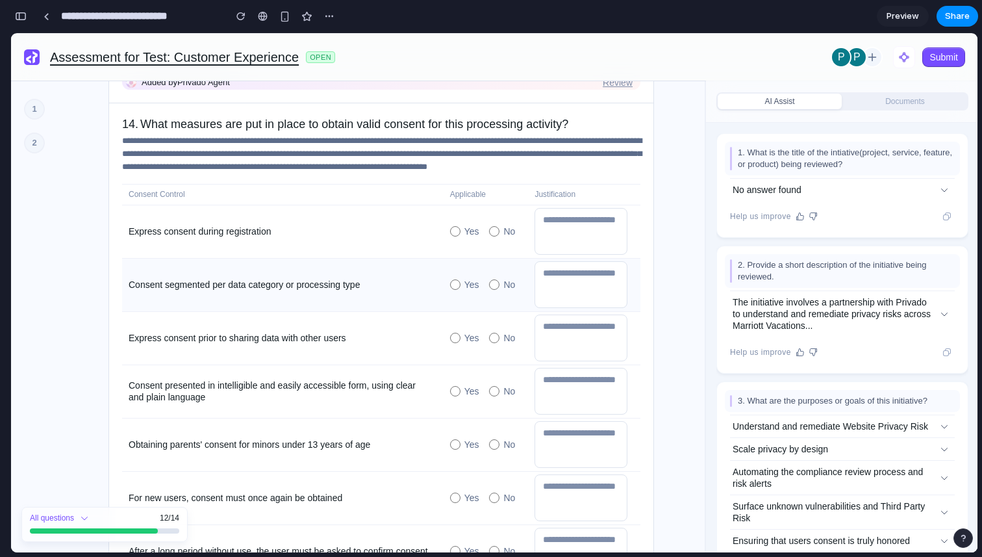
scroll to position [1035, 0]
